Goal: Participate in discussion: Engage in conversation with other users on a specific topic

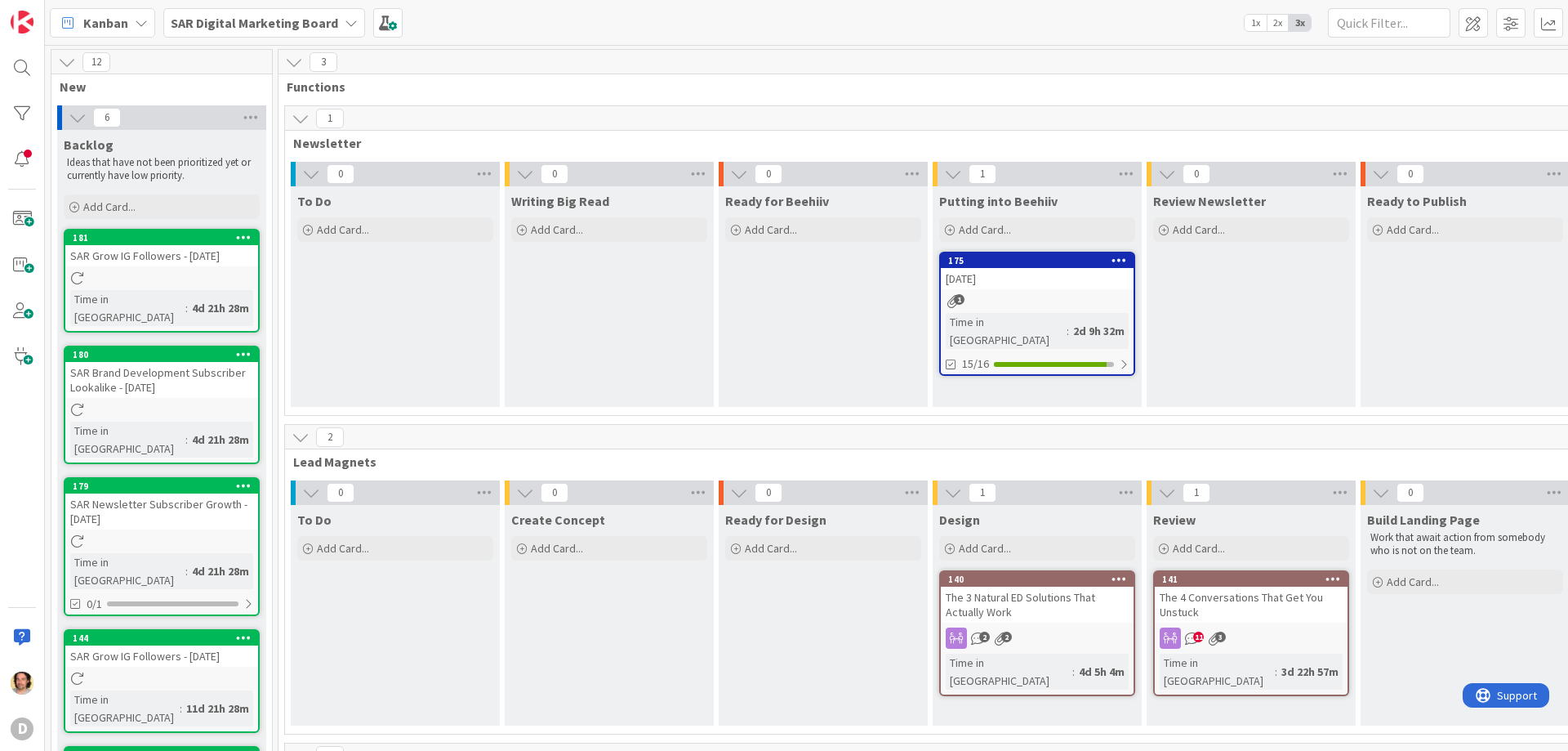
scroll to position [11, 0]
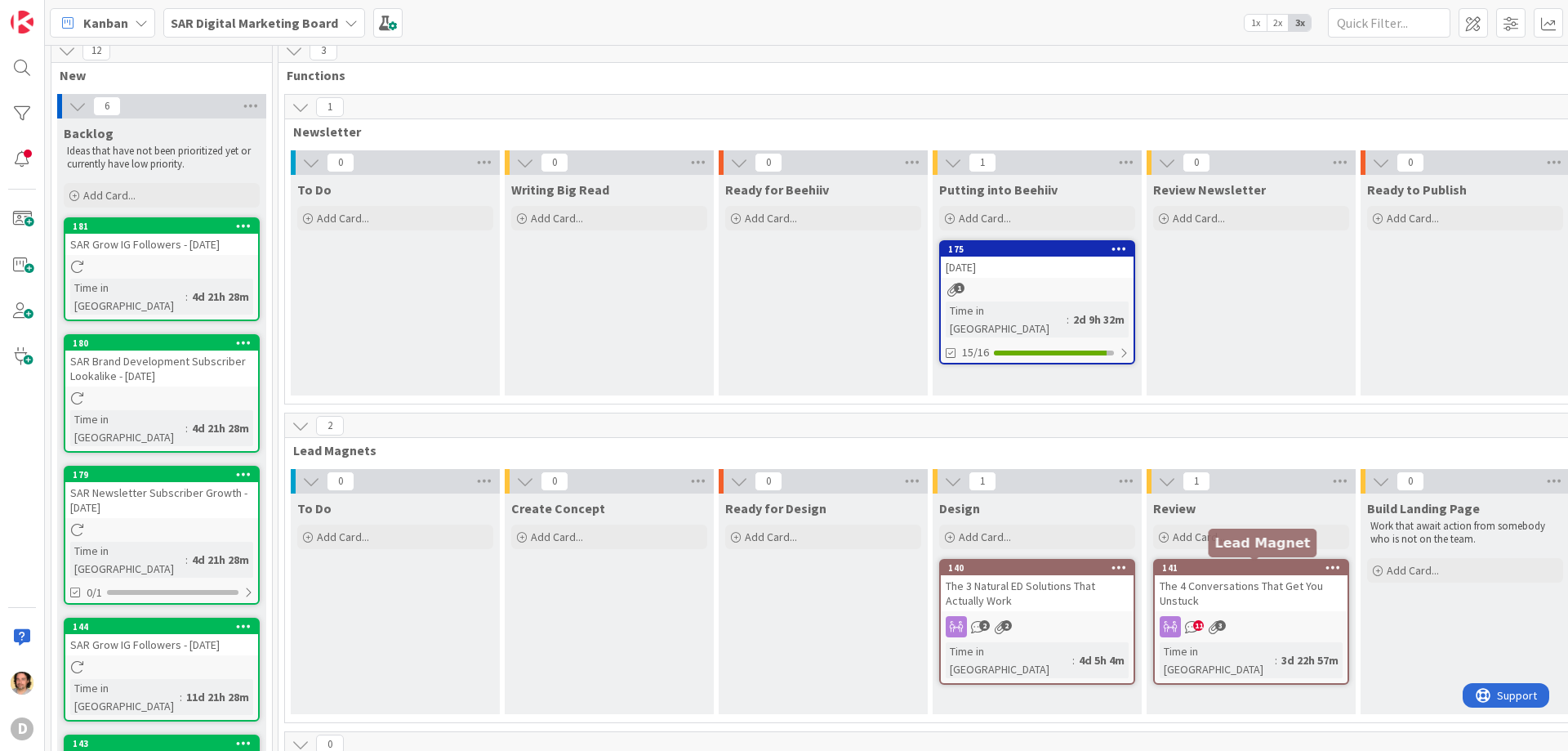
click at [1184, 565] on div "141" at bounding box center [1255, 568] width 186 height 11
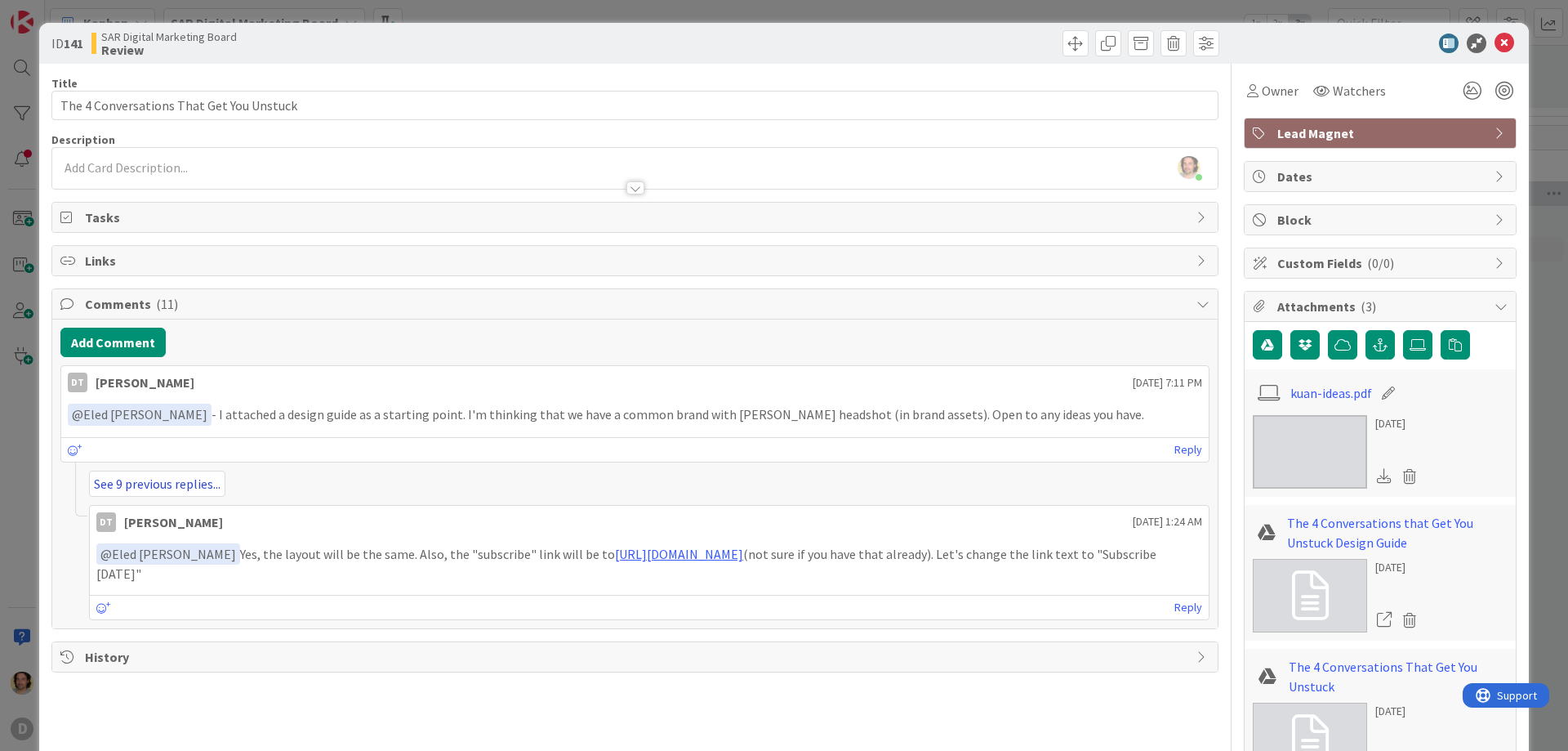
click at [136, 478] on link "See 9 previous replies..." at bounding box center [156, 483] width 136 height 26
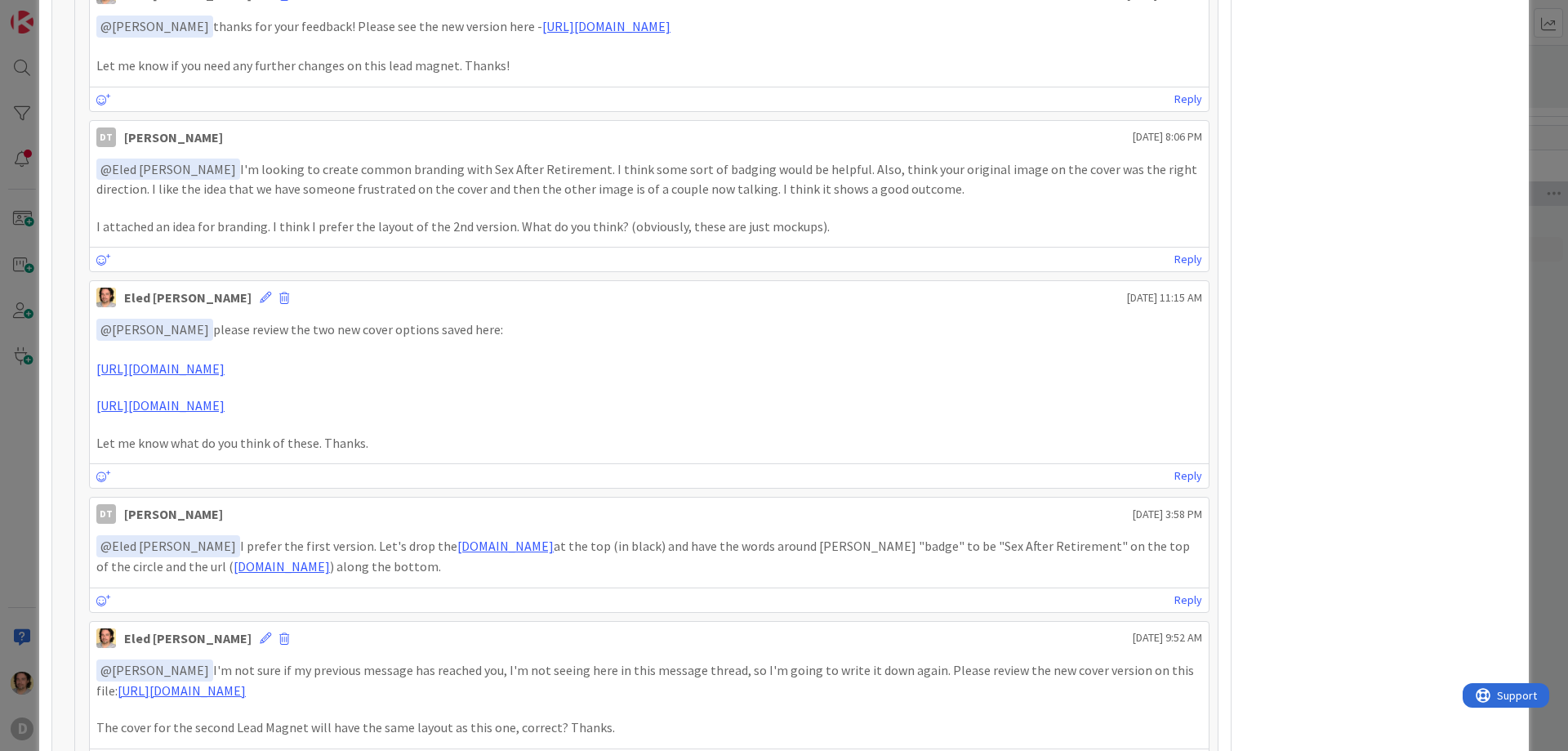
scroll to position [1330, 0]
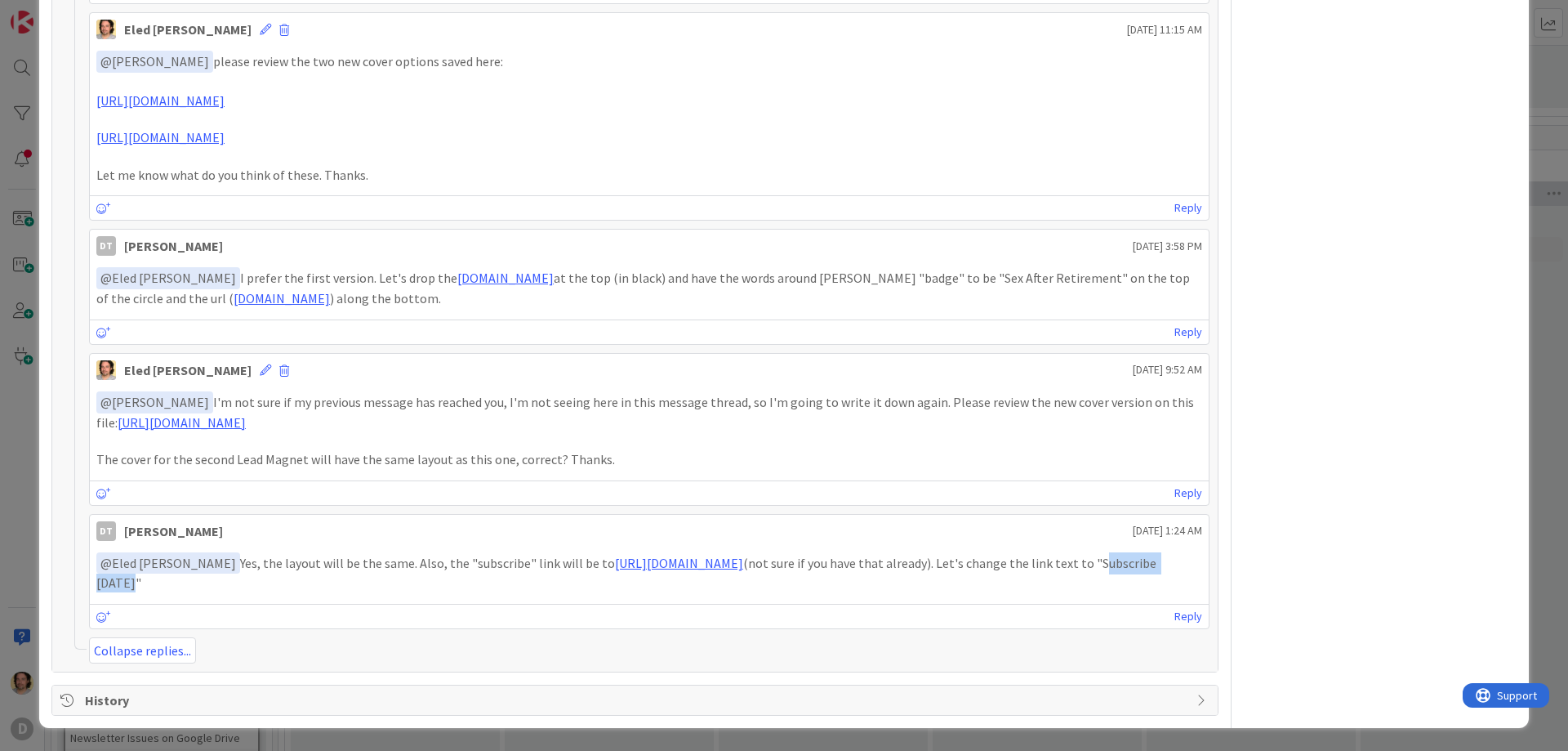
drag, startPoint x: 101, startPoint y: 580, endPoint x: 190, endPoint y: 582, distance: 89.0
click at [190, 582] on p "﻿ @ Eled [PERSON_NAME] ﻿ Yes, the layout will be the same. Also, the "subscribe…" at bounding box center [649, 573] width 1106 height 40
copy p "Subscribe [DATE]"
click at [1183, 621] on link "Reply" at bounding box center [1188, 616] width 28 height 20
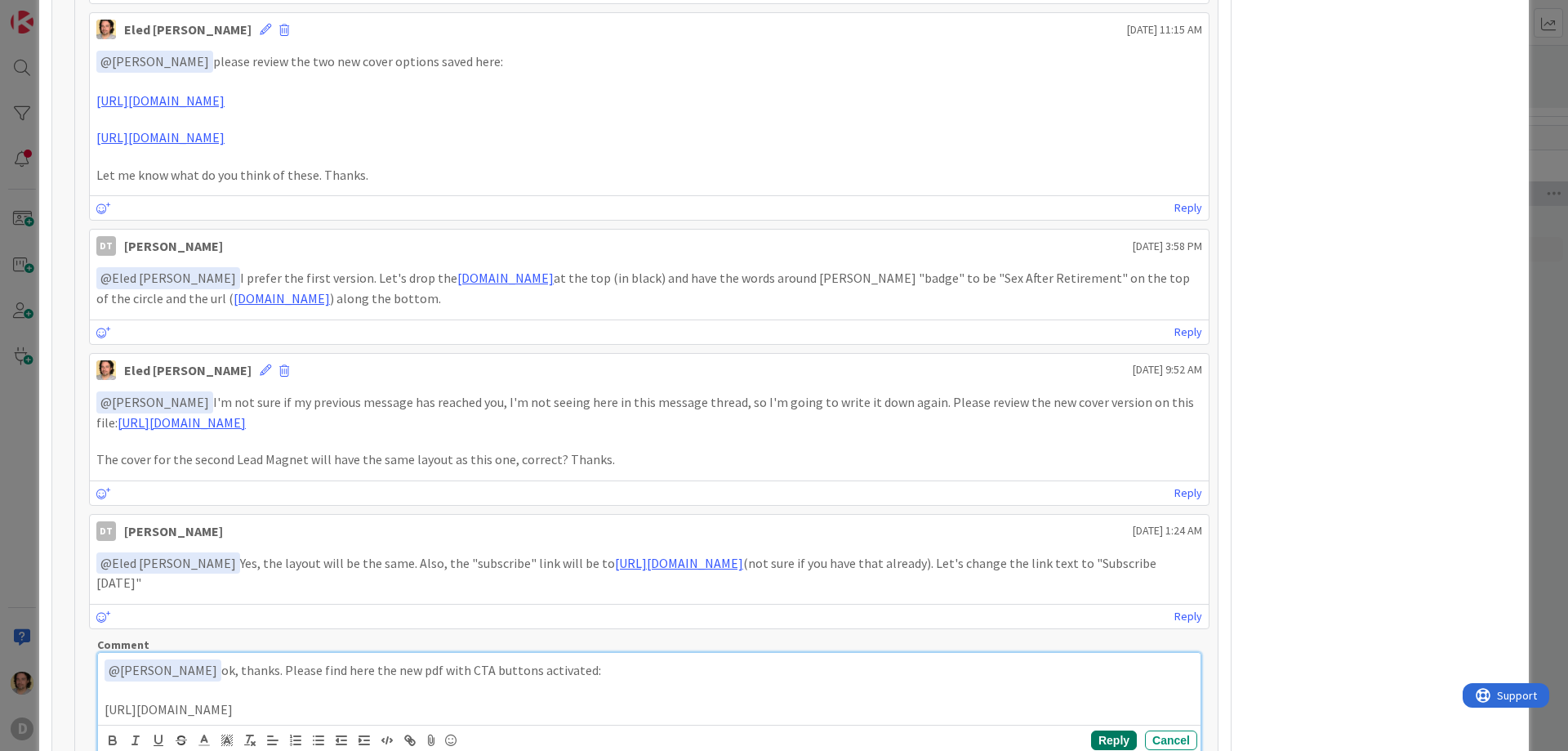
click at [1094, 742] on button "Reply" at bounding box center [1114, 740] width 46 height 20
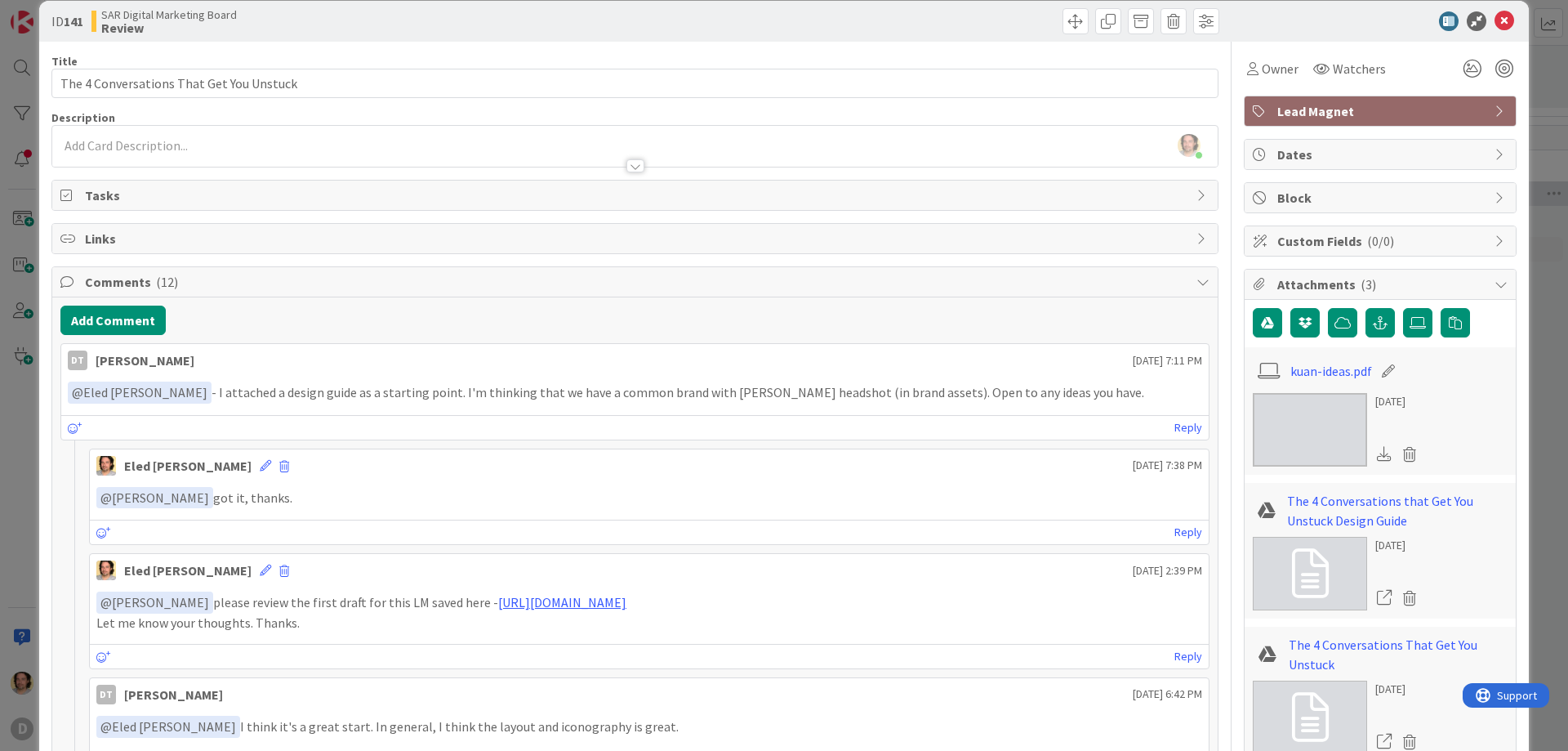
scroll to position [0, 0]
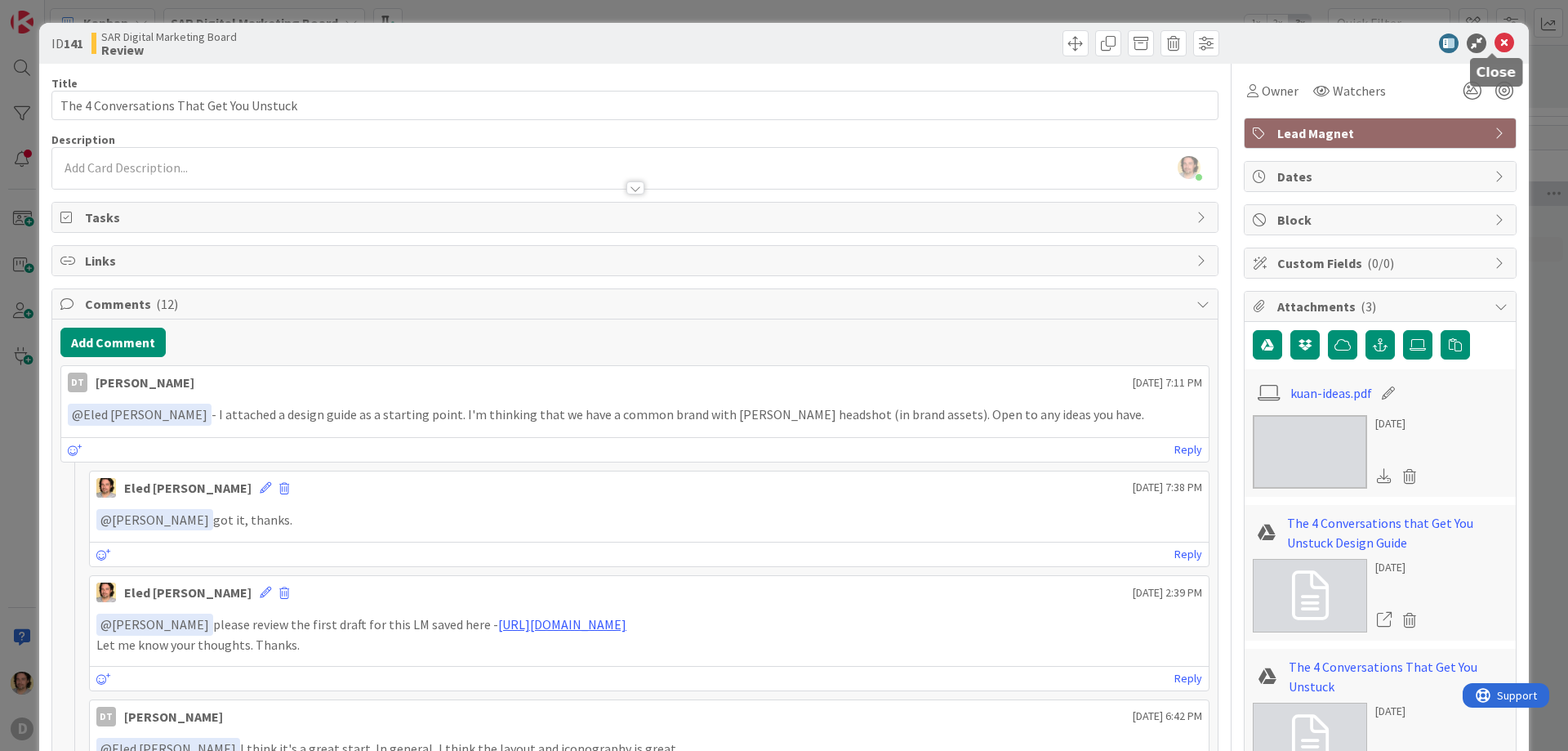
click at [1495, 39] on icon at bounding box center [1504, 43] width 20 height 20
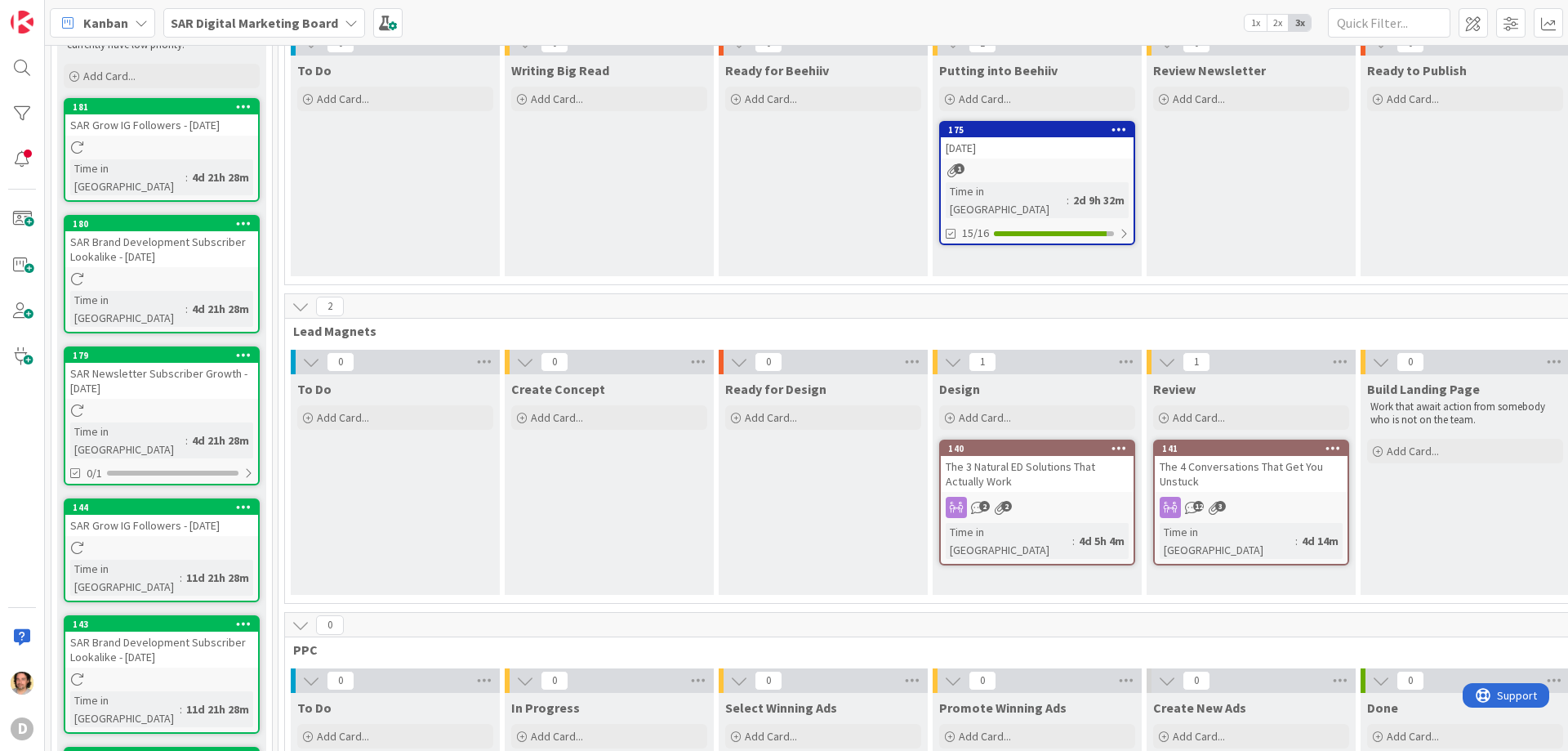
scroll to position [6, 0]
